Goal: Task Accomplishment & Management: Complete application form

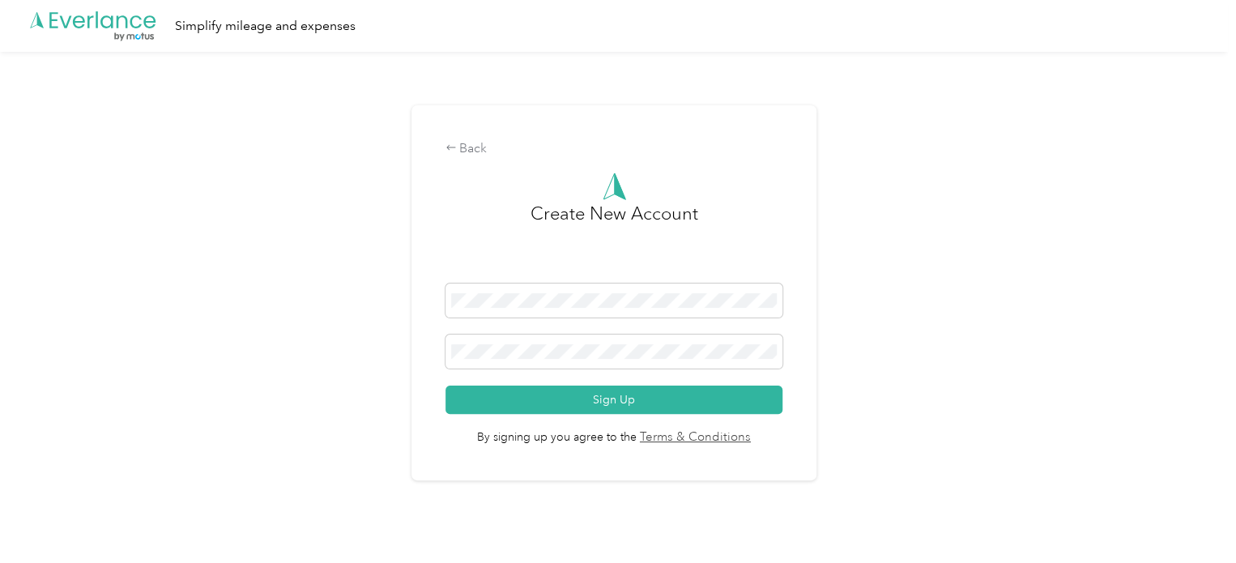
click at [450, 215] on div "Create New Account" at bounding box center [615, 241] width 338 height 83
click at [403, 246] on div "Back Create New Account Sign Up By signing up you agree to the Terms & Conditio…" at bounding box center [614, 300] width 1228 height 496
click at [457, 152] on icon at bounding box center [451, 147] width 11 height 11
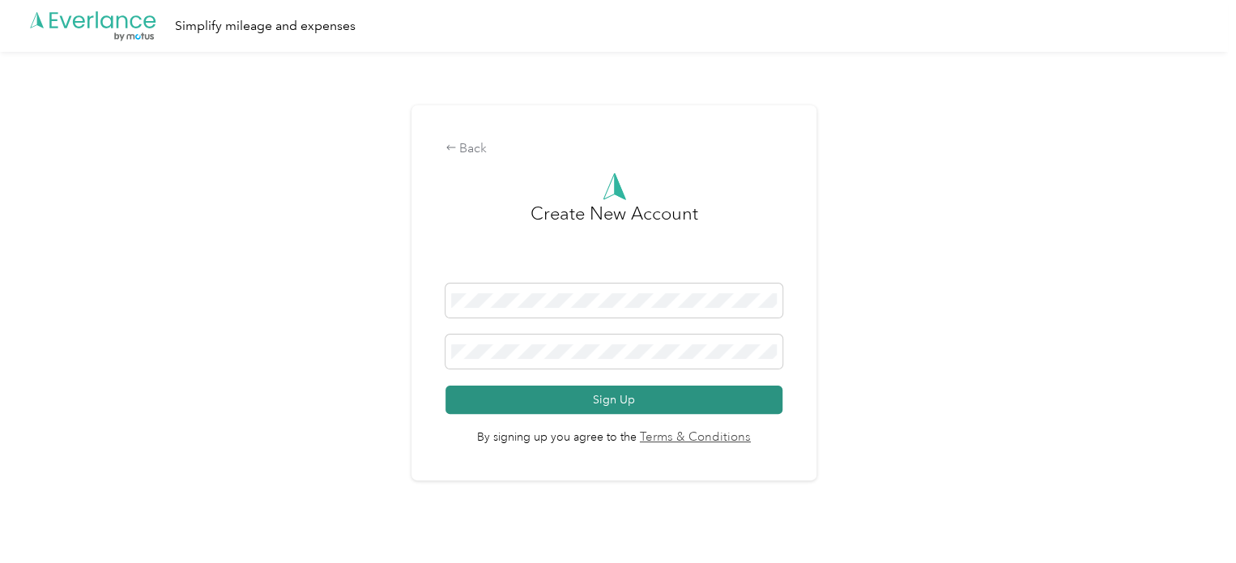
click at [585, 402] on button "Sign Up" at bounding box center [615, 400] width 338 height 28
click at [510, 402] on button "Sign Up" at bounding box center [615, 400] width 338 height 28
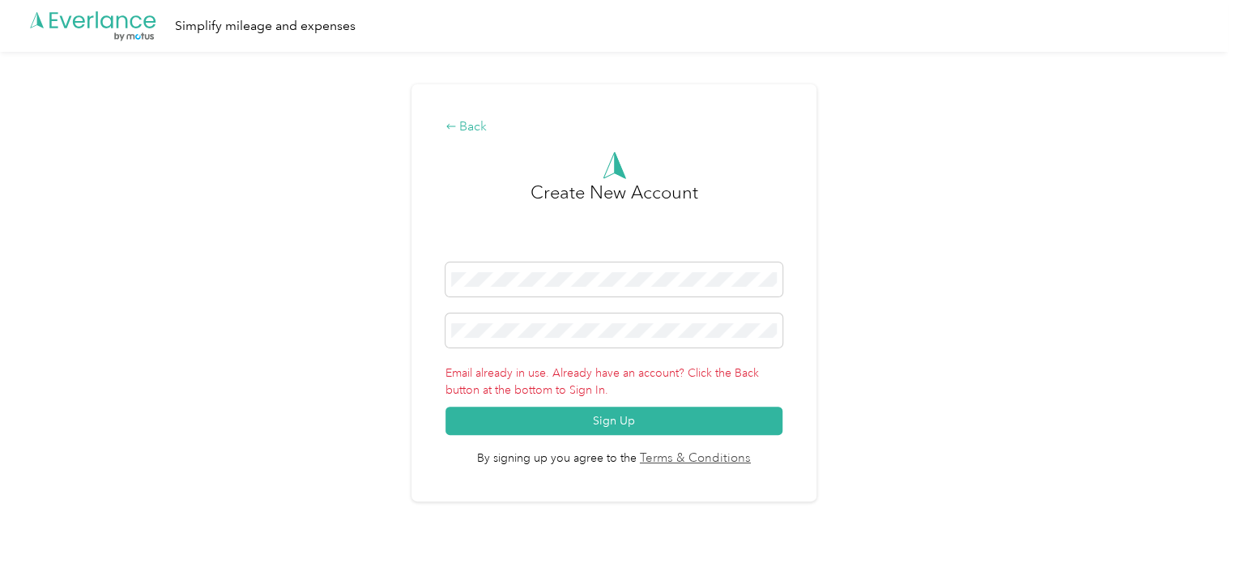
click at [468, 122] on div "Back" at bounding box center [615, 126] width 338 height 19
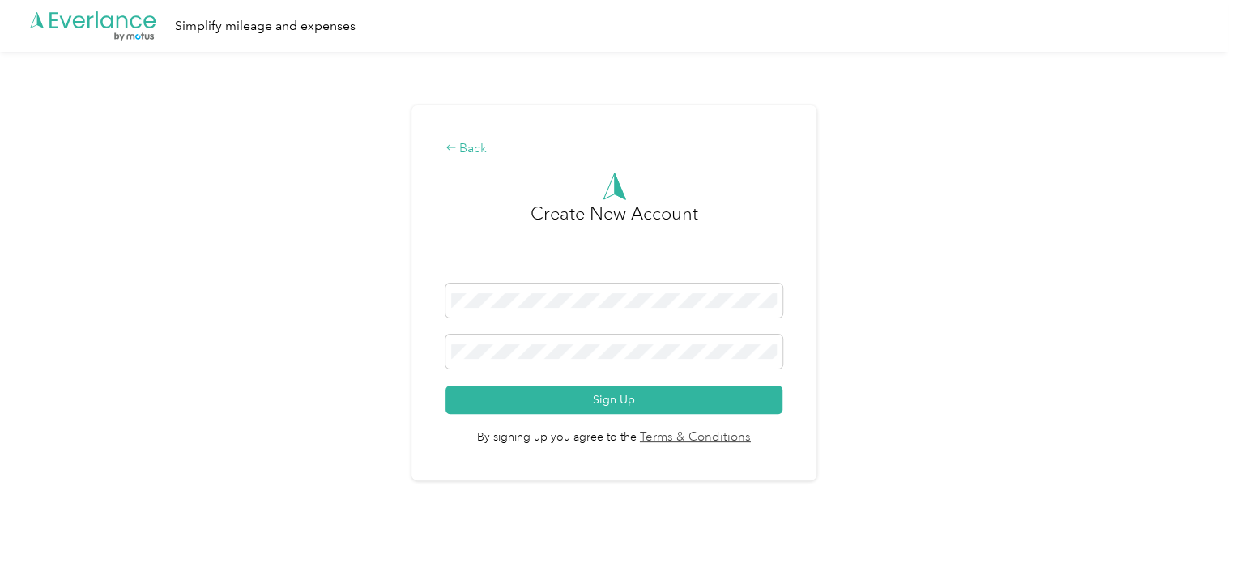
click at [455, 148] on icon at bounding box center [451, 147] width 11 height 11
click at [465, 150] on div "Back" at bounding box center [615, 148] width 338 height 19
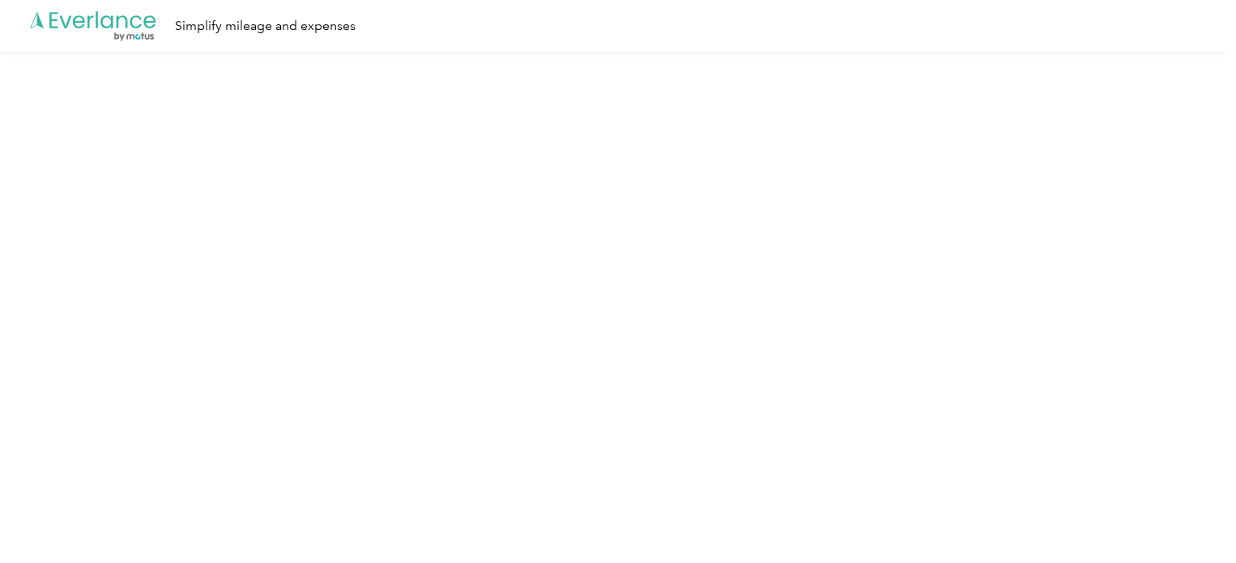
click at [465, 150] on html ".cls-1 { fill: #00adee; } .cls-2 { fill: #fff; } .cls-3 { fill: #707372; } .cls…" at bounding box center [614, 281] width 1228 height 563
drag, startPoint x: 465, startPoint y: 150, endPoint x: 158, endPoint y: 188, distance: 309.4
click at [158, 188] on html ".cls-1 { fill: #00adee; } .cls-2 { fill: #fff; } .cls-3 { fill: #707372; } .cls…" at bounding box center [614, 281] width 1228 height 563
